Goal: Task Accomplishment & Management: Manage account settings

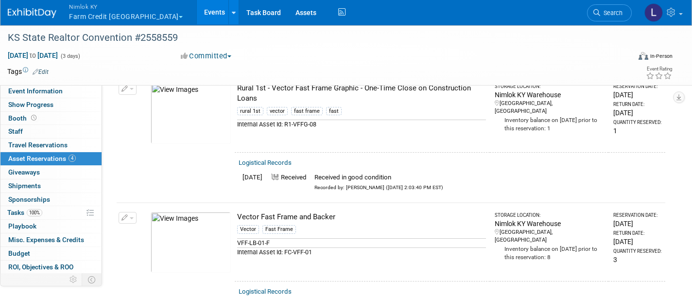
click at [96, 7] on span "Nimlok KY" at bounding box center [126, 6] width 114 height 10
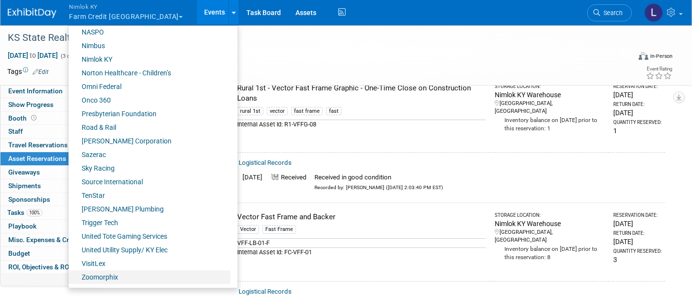
scroll to position [439, 0]
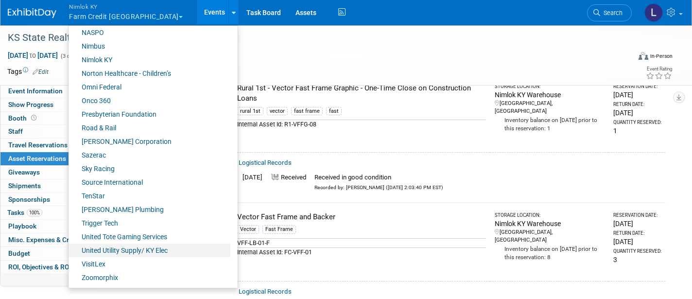
click at [135, 249] on link "United Utility Supply/ KY Elec" at bounding box center [150, 250] width 162 height 14
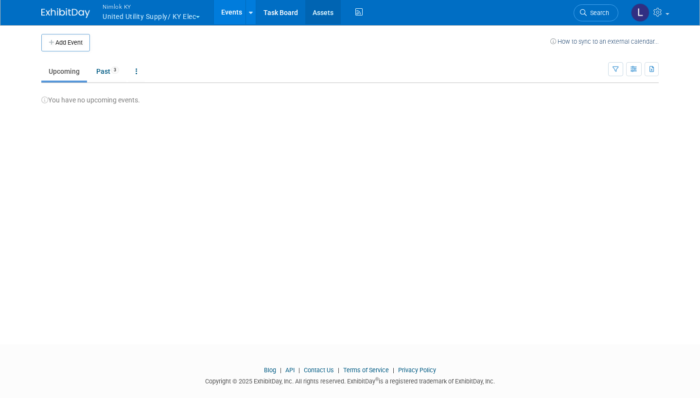
click at [323, 13] on link "Assets" at bounding box center [322, 12] width 35 height 24
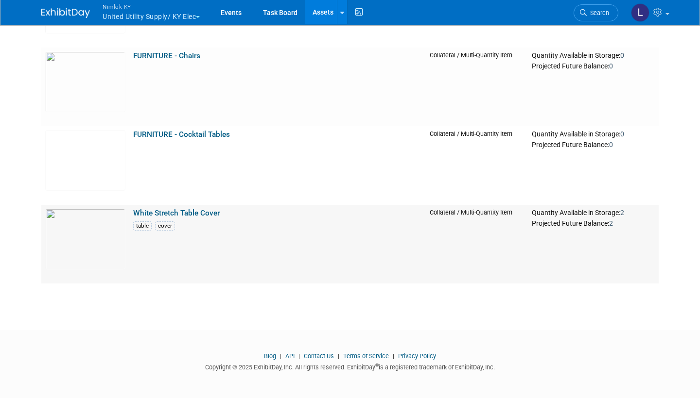
scroll to position [1017, 0]
click at [165, 56] on link "FURNITURE - Chairs" at bounding box center [166, 56] width 67 height 9
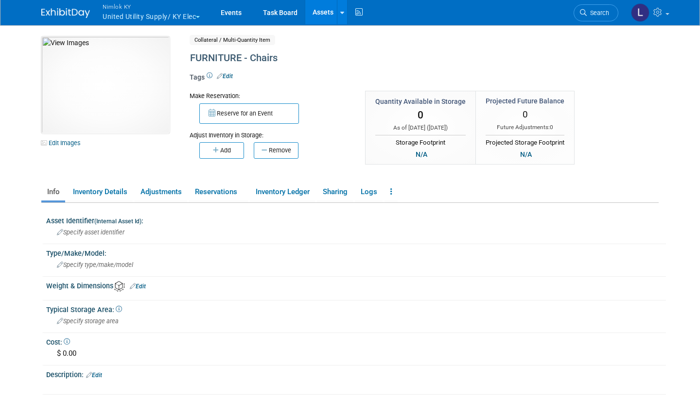
click at [330, 9] on link "Assets" at bounding box center [322, 12] width 35 height 24
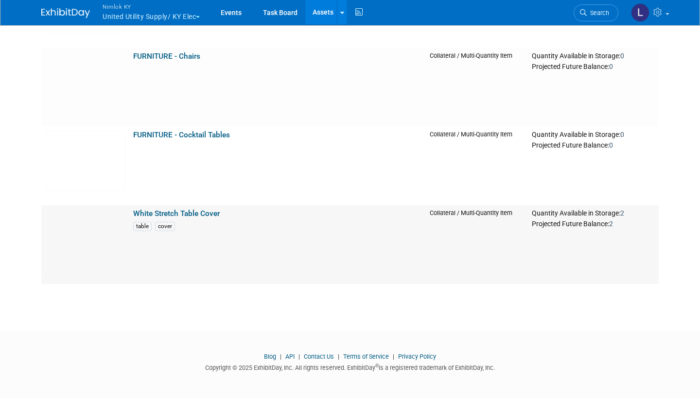
scroll to position [1017, 0]
click at [148, 55] on link "FURNITURE - Chairs" at bounding box center [166, 56] width 67 height 9
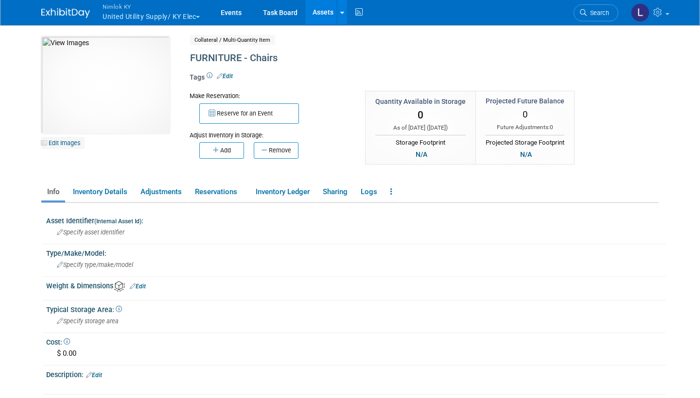
click at [74, 141] on link "Edit Images" at bounding box center [62, 143] width 43 height 12
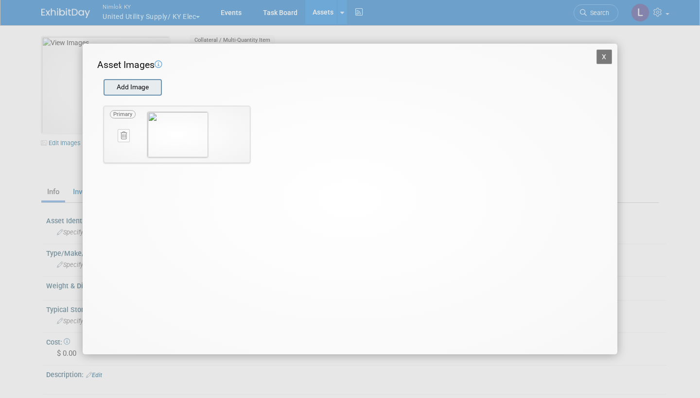
click at [137, 84] on input "file" at bounding box center [103, 87] width 116 height 15
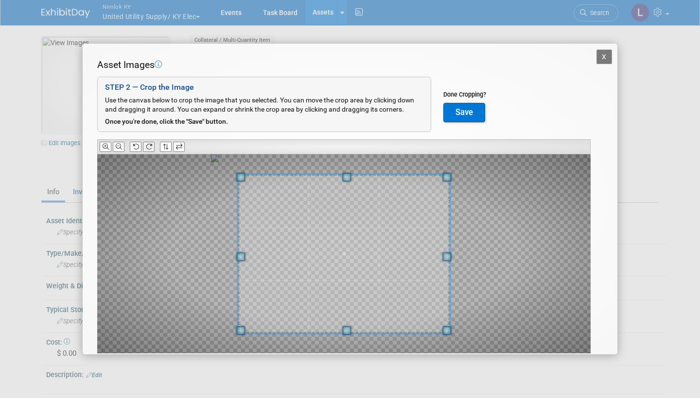
click at [150, 144] on icon at bounding box center [149, 147] width 6 height 6
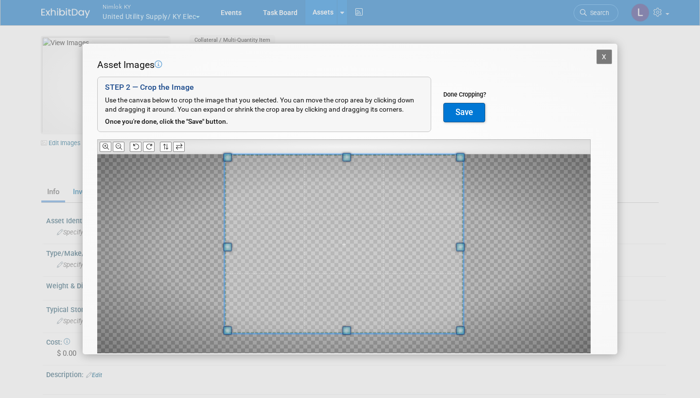
click at [351, 140] on div "Asset Images Add Image STEP 2 — Crop the Image Use the canvas below to crop the…" at bounding box center [349, 221] width 505 height 326
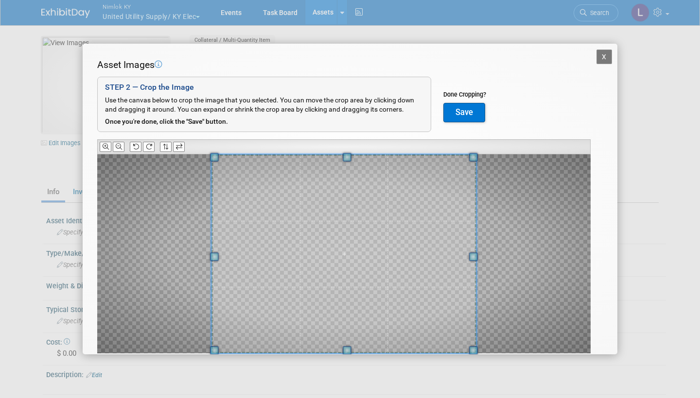
click at [348, 367] on div "X Asset Images Add Image STEP 2 — Crop the Image Use the canvas below to crop t…" at bounding box center [350, 199] width 700 height 398
click at [466, 111] on button "Save" at bounding box center [464, 112] width 42 height 19
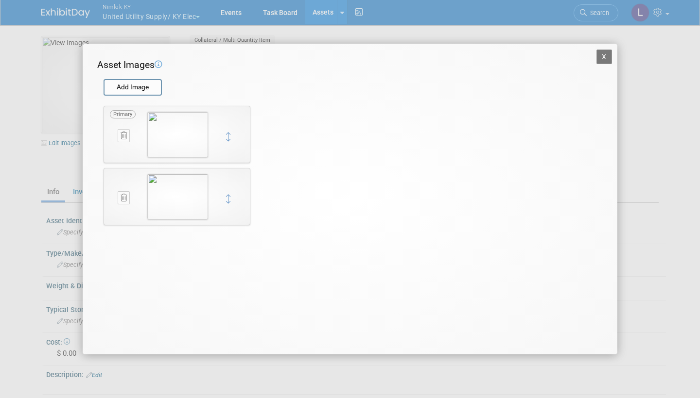
click at [124, 134] on icon at bounding box center [123, 135] width 6 height 7
click at [118, 140] on button "button" at bounding box center [118, 146] width 17 height 13
click at [601, 54] on button "X" at bounding box center [604, 57] width 16 height 15
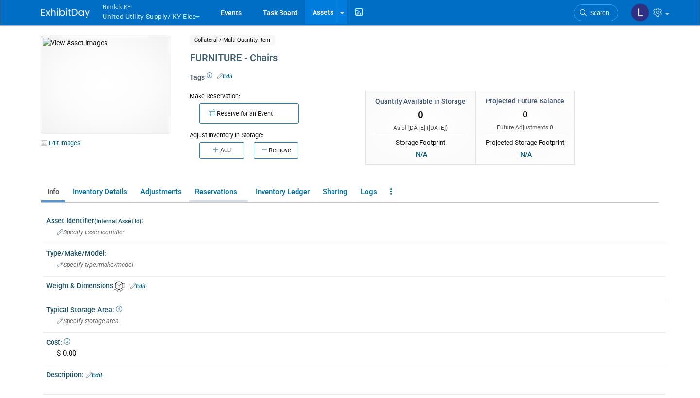
click at [216, 189] on link "Reservations" at bounding box center [218, 192] width 59 height 17
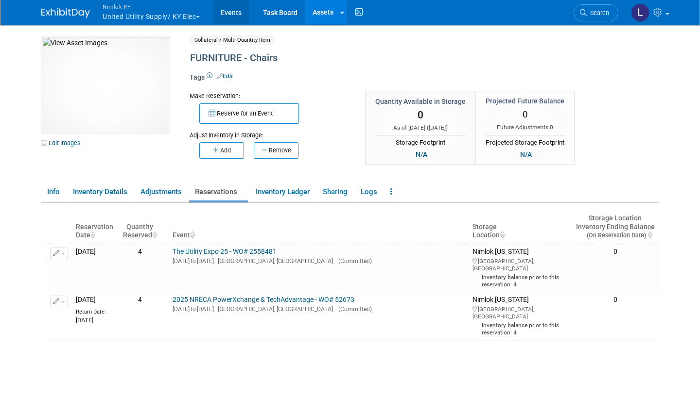
click at [235, 12] on link "Events" at bounding box center [230, 12] width 35 height 24
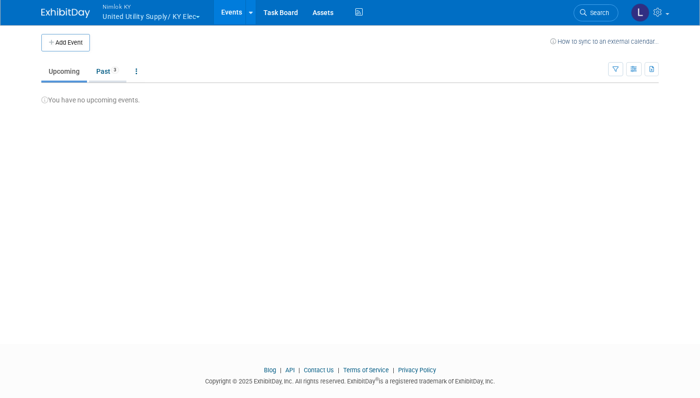
click at [105, 70] on link "Past 3" at bounding box center [107, 71] width 37 height 18
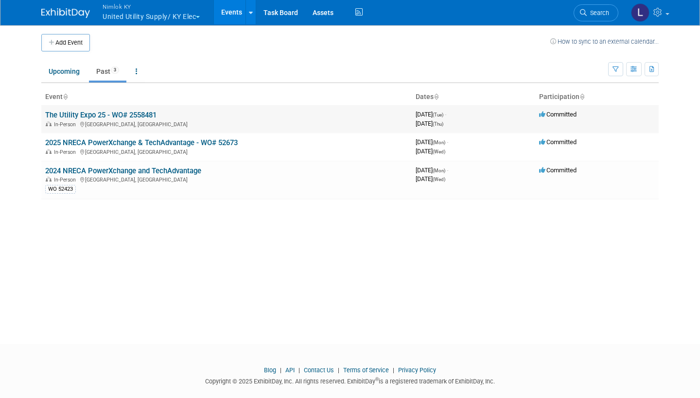
click at [92, 113] on link "The Utility Expo 25 - WO# 2558481" at bounding box center [100, 115] width 111 height 9
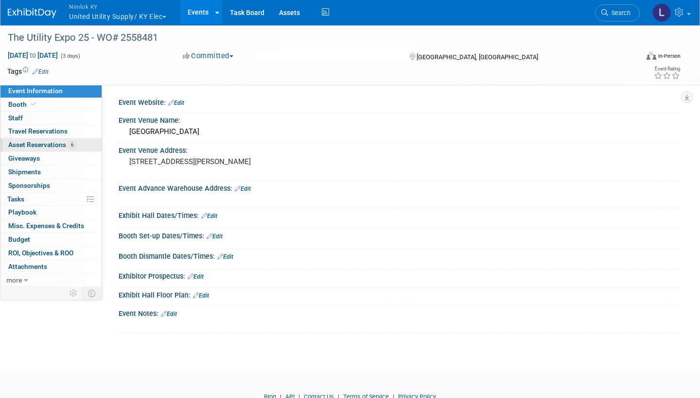
click at [57, 141] on span "Asset Reservations 6" at bounding box center [42, 145] width 68 height 8
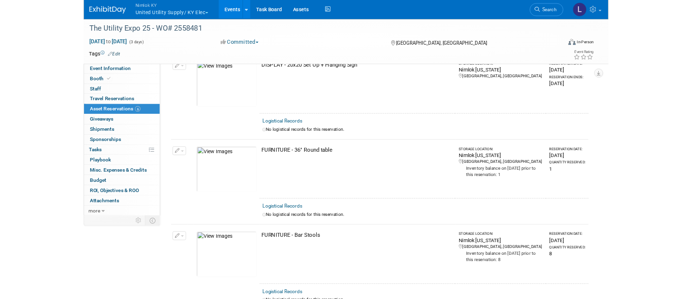
scroll to position [170, 0]
